Goal: Task Accomplishment & Management: Use online tool/utility

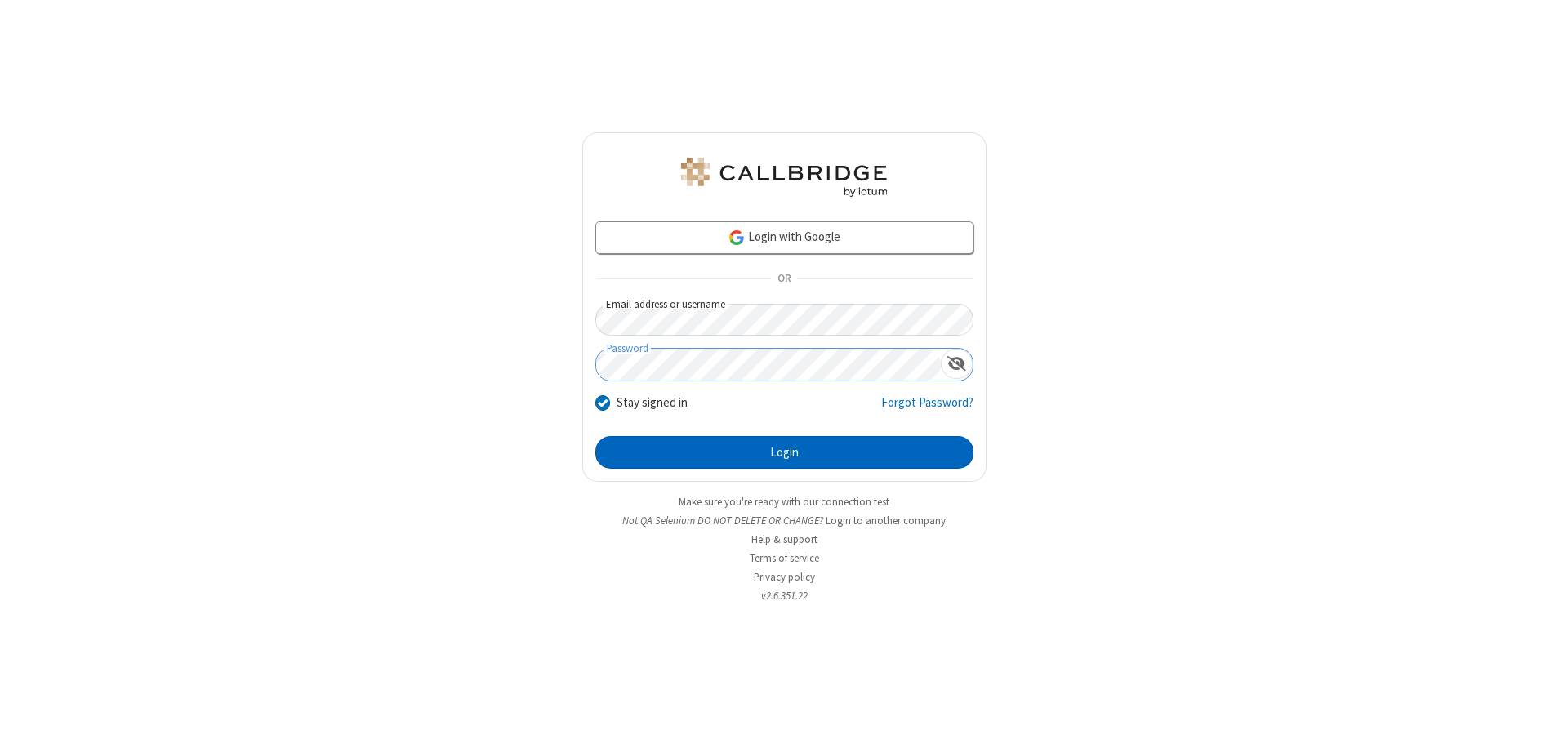
click at [784, 452] on button "Login" at bounding box center [784, 452] width 378 height 33
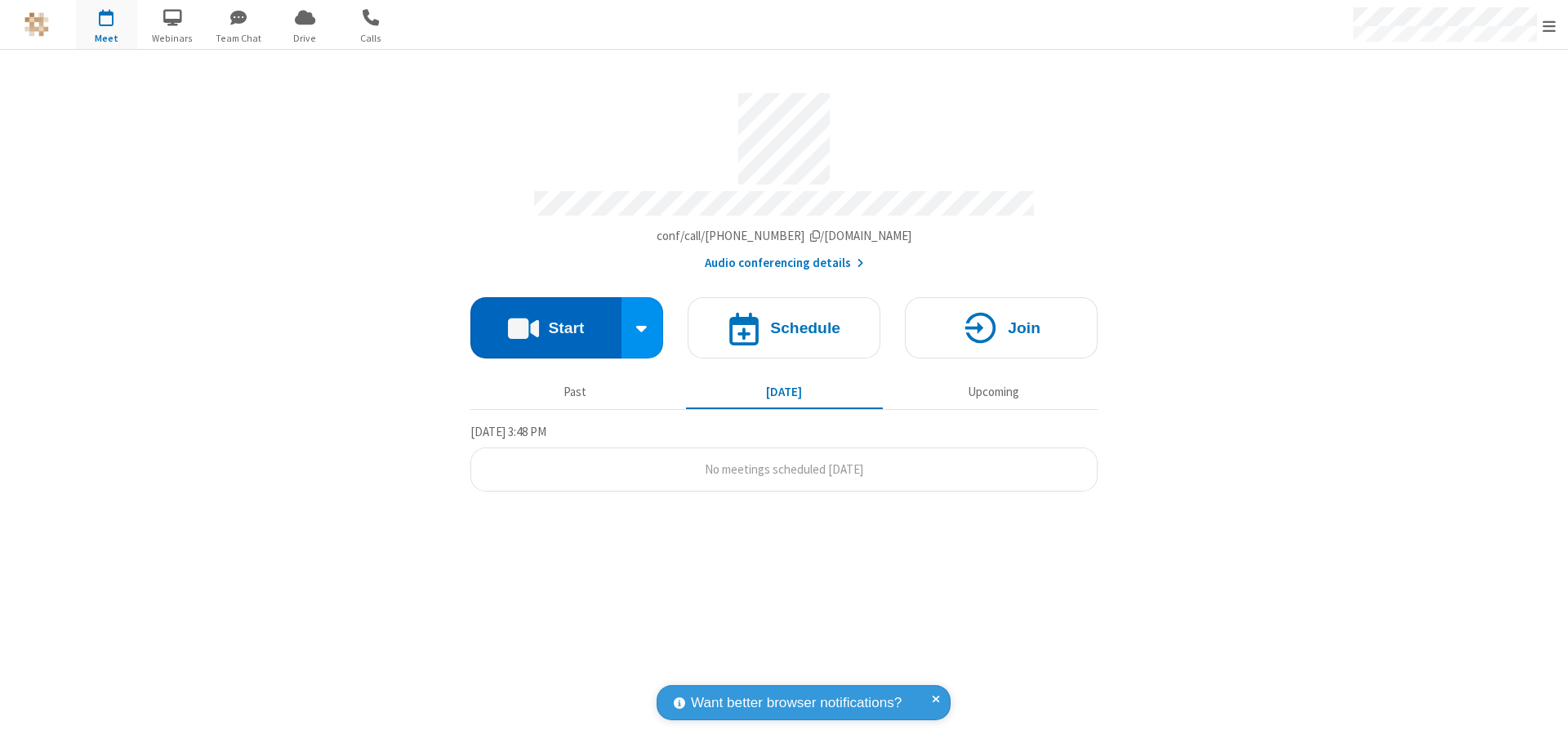
click at [546, 320] on button "Start" at bounding box center [547, 327] width 151 height 61
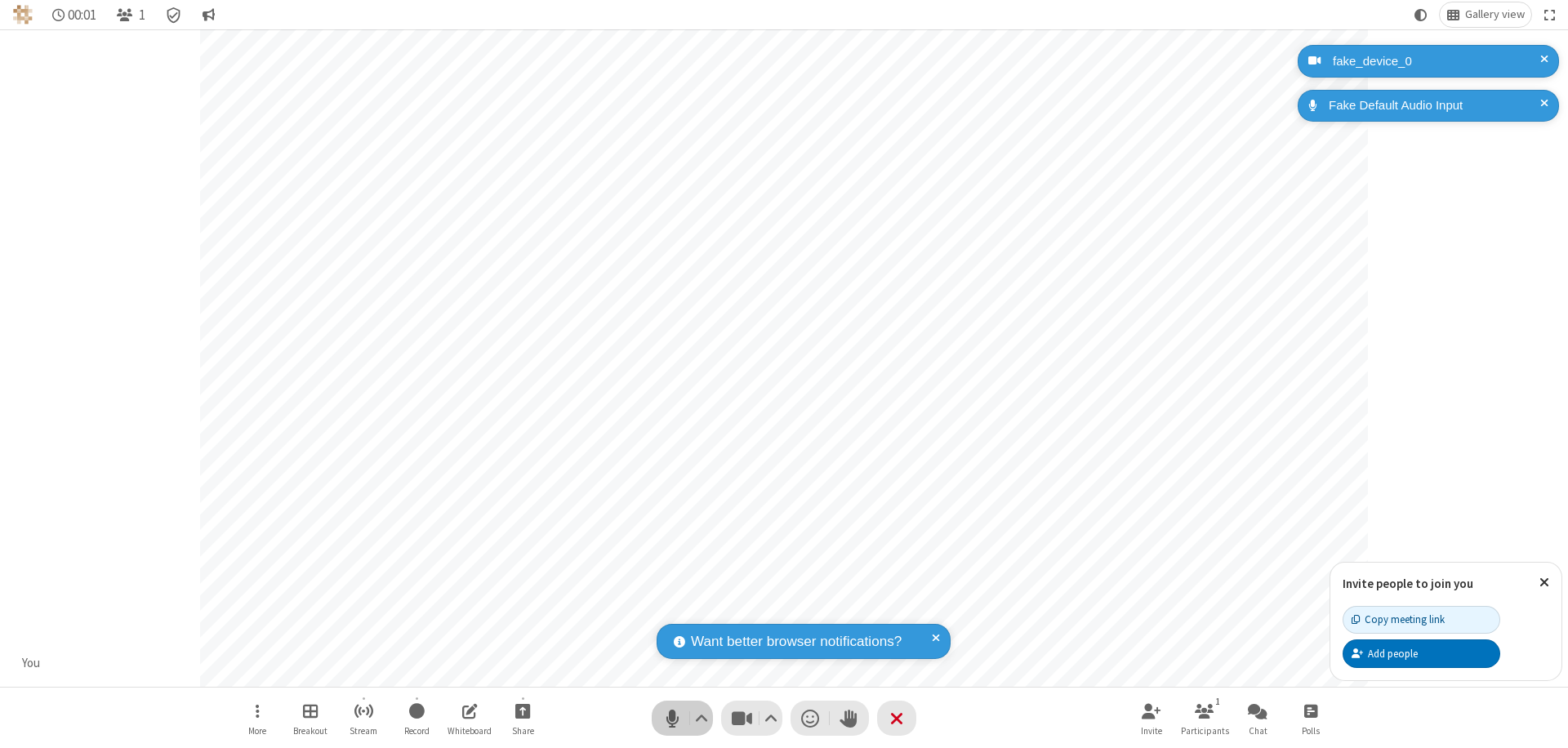
click at [673, 718] on span "Mute (⌘+Shift+A)" at bounding box center [672, 718] width 24 height 23
click at [673, 718] on span "Unmute (⌘+Shift+A)" at bounding box center [672, 718] width 24 height 23
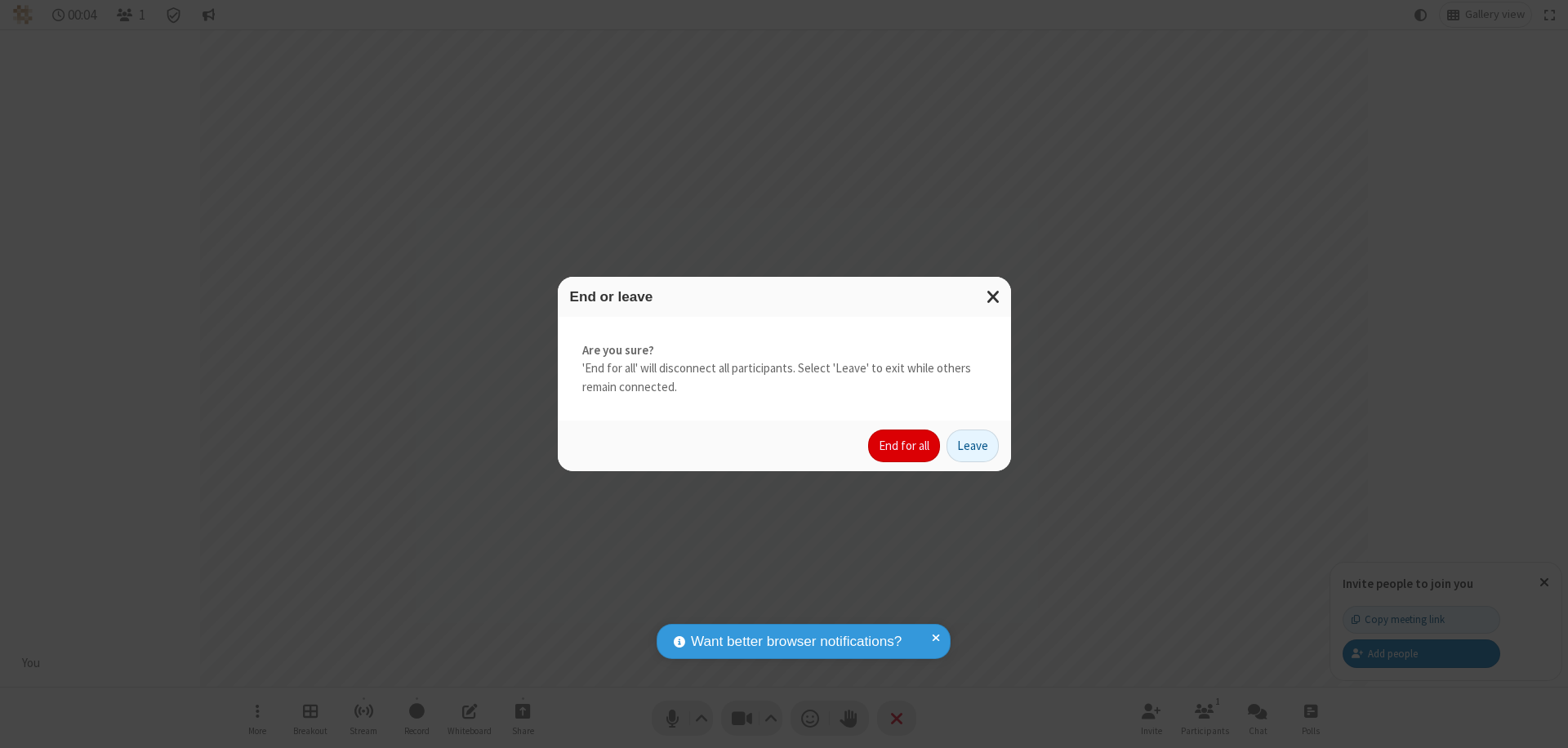
click at [905, 446] on button "End for all" at bounding box center [904, 446] width 72 height 33
